Goal: Task Accomplishment & Management: Manage account settings

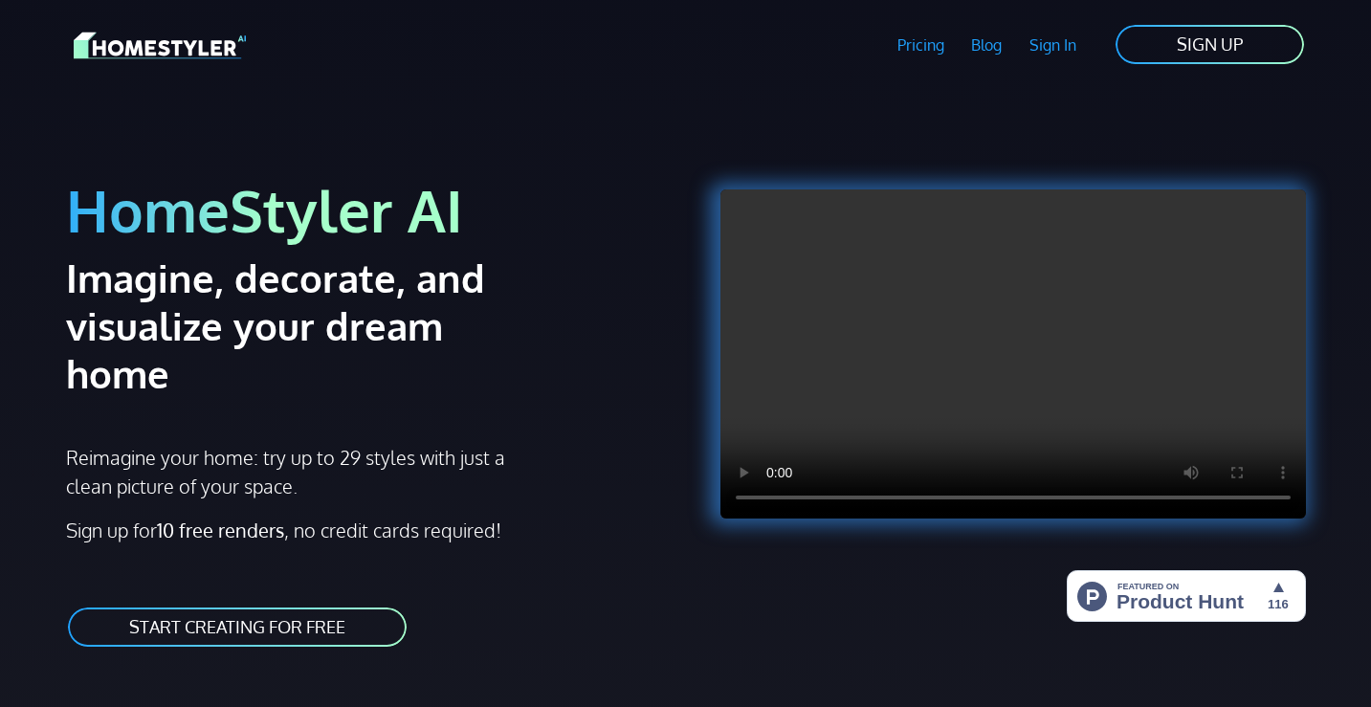
click at [907, 43] on link "Pricing" at bounding box center [920, 45] width 75 height 44
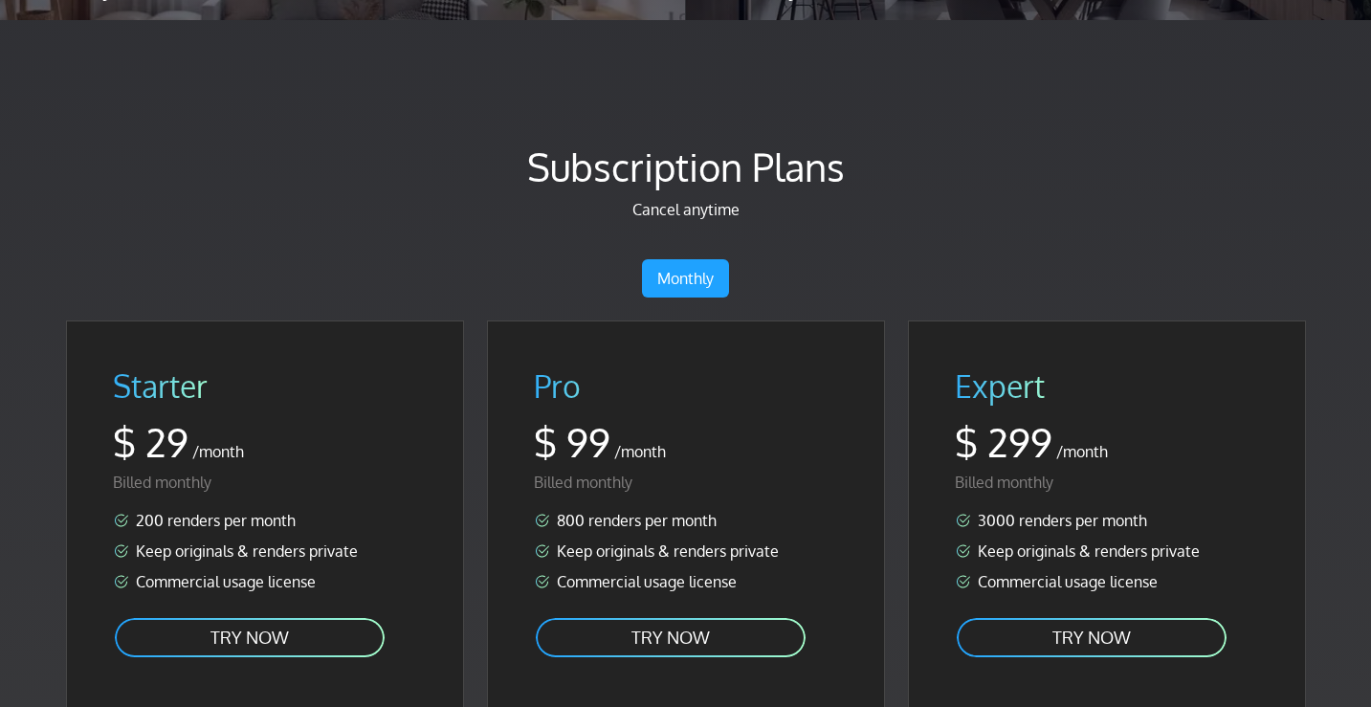
scroll to position [3245, 0]
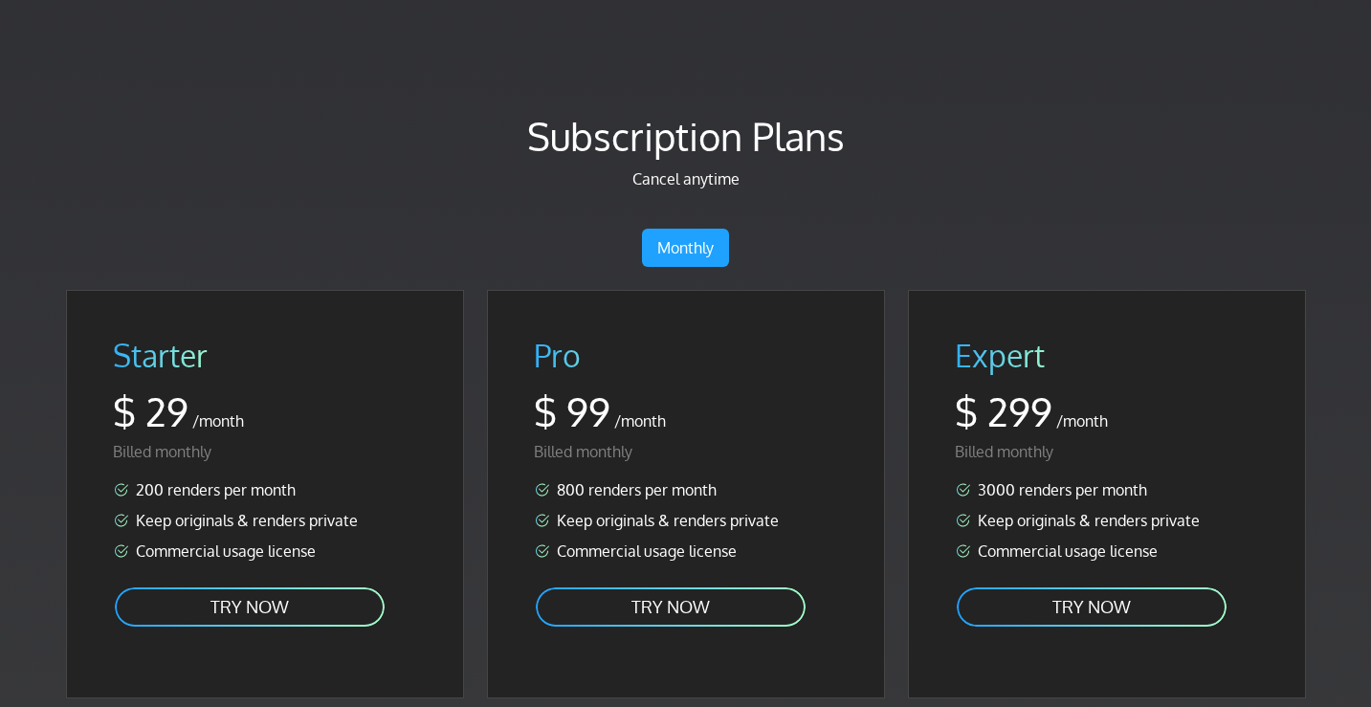
click at [682, 585] on link "TRY NOW" at bounding box center [671, 606] width 274 height 43
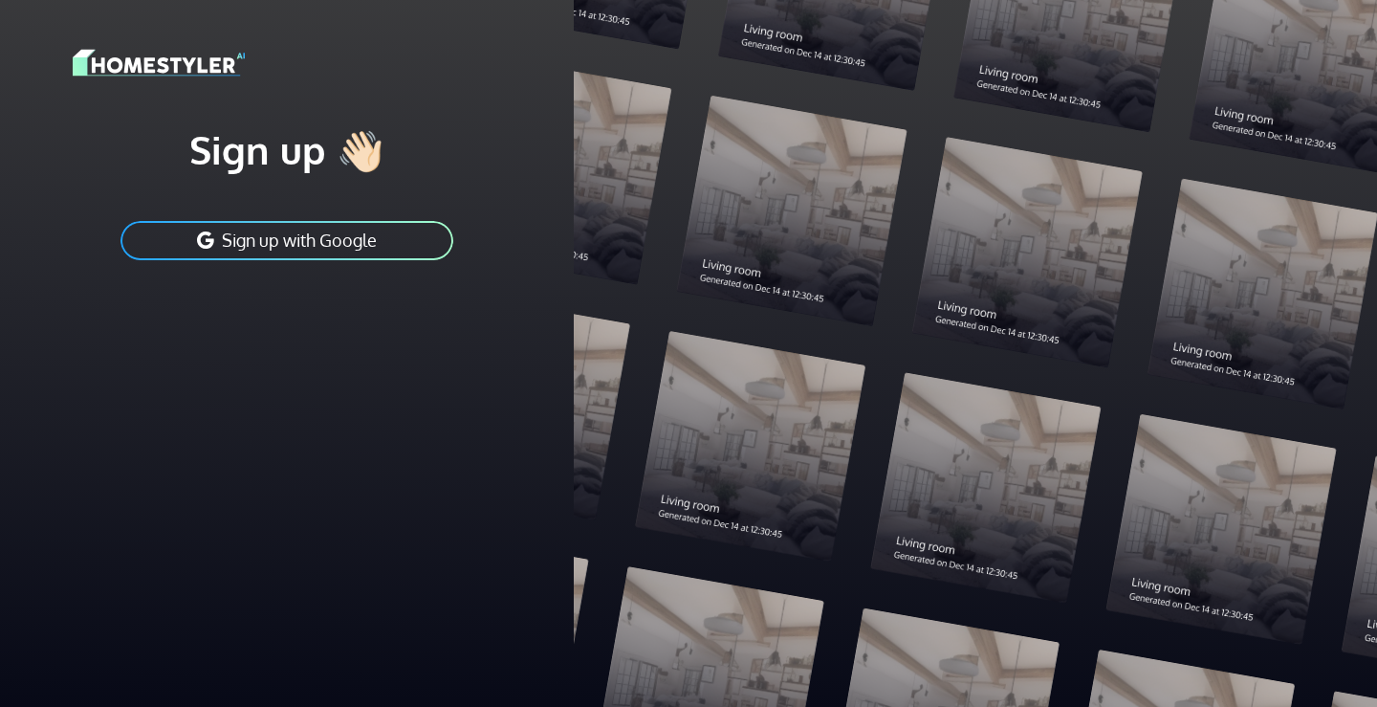
click at [375, 245] on button "Sign up with Google" at bounding box center [287, 240] width 337 height 43
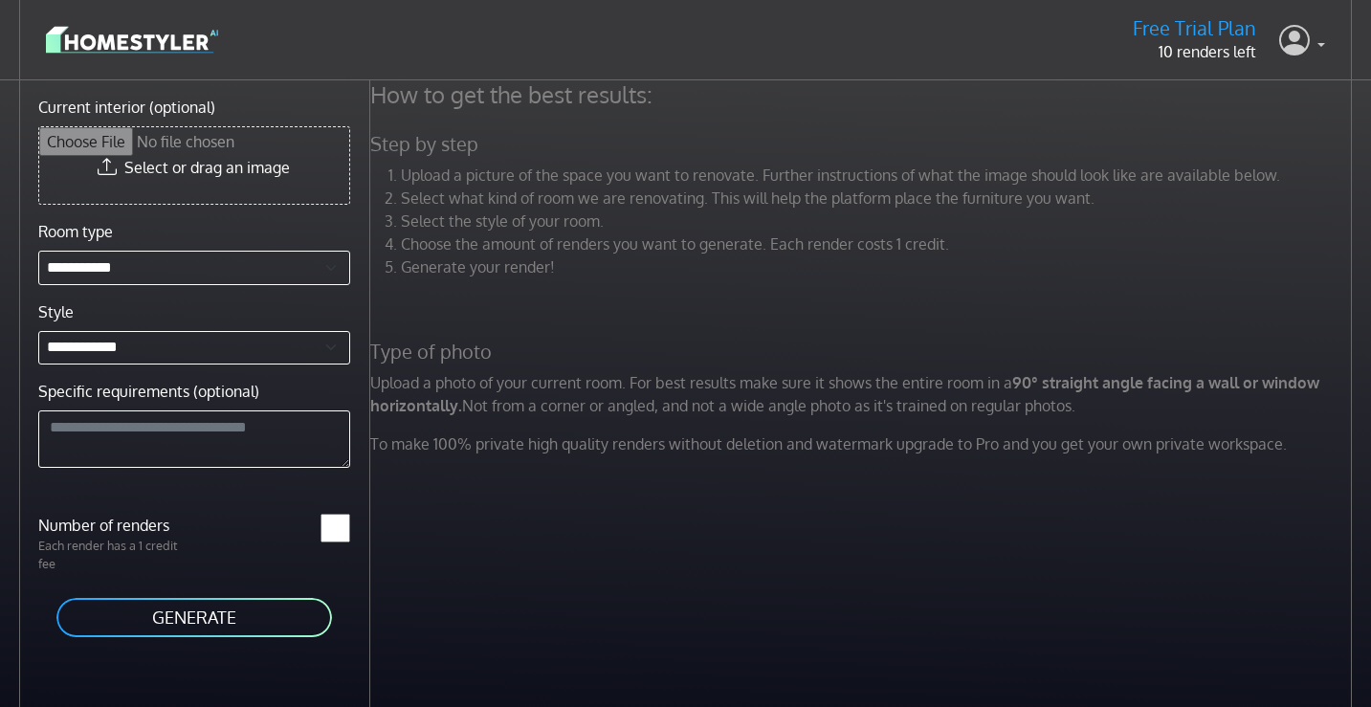
click at [1288, 38] on icon at bounding box center [1294, 39] width 31 height 39
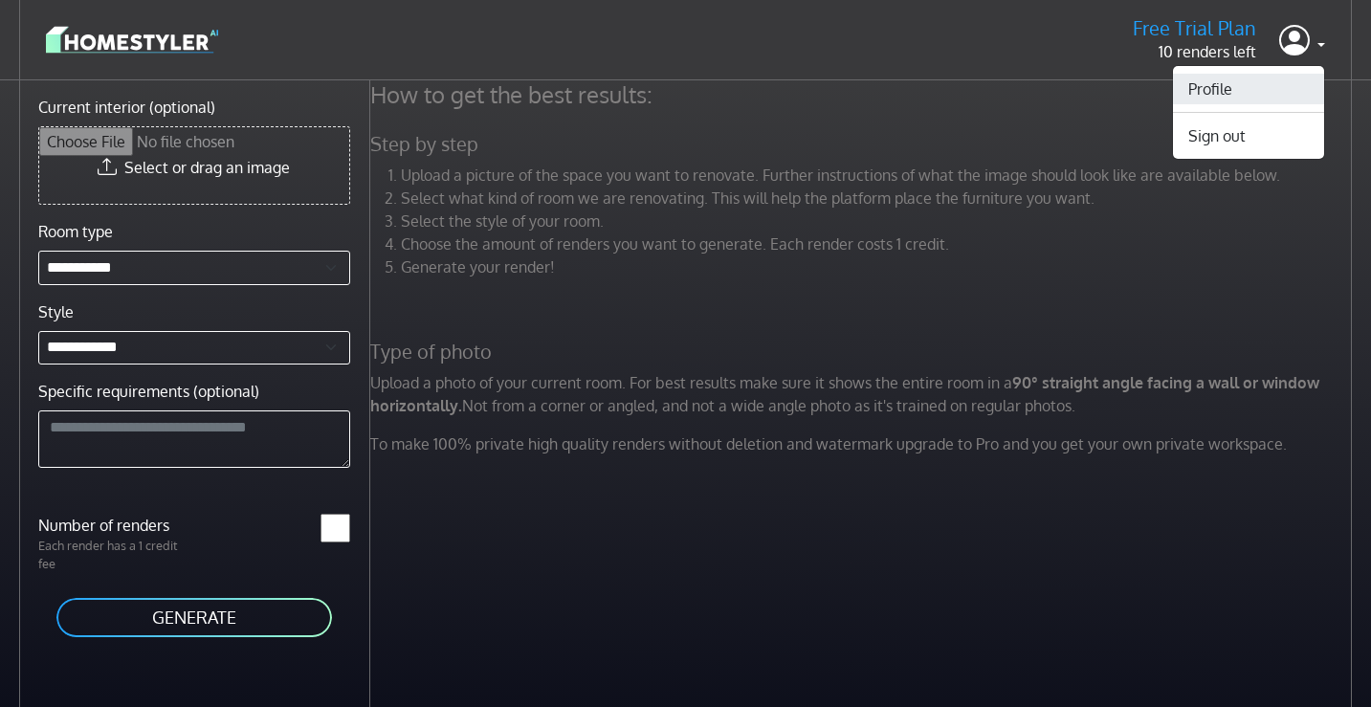
click at [1231, 85] on link "Profile" at bounding box center [1248, 89] width 151 height 31
